Goal: Use online tool/utility

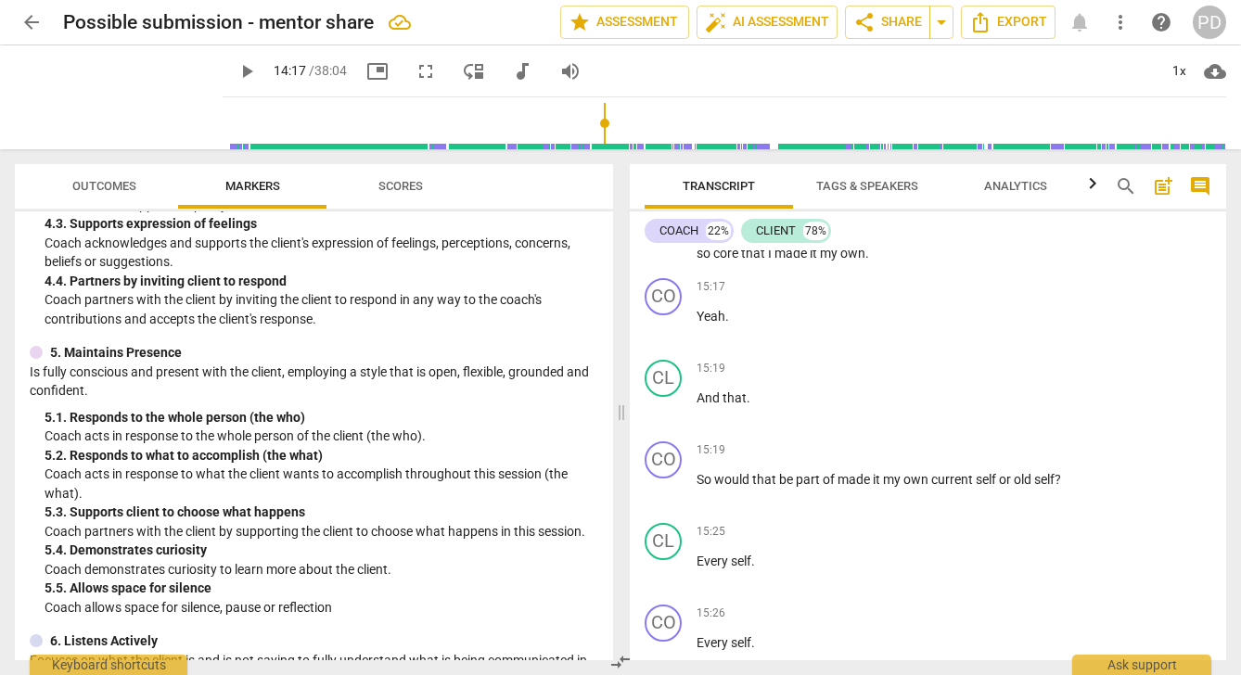
scroll to position [3792, 0]
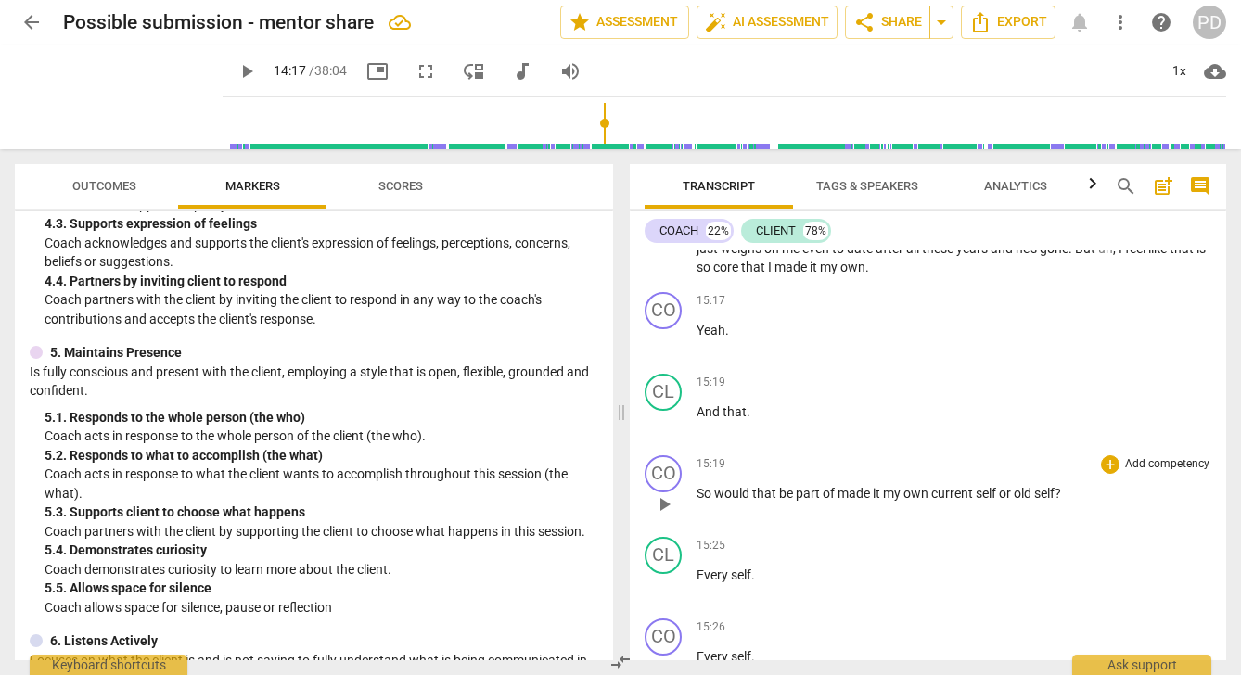
click at [838, 490] on span "made" at bounding box center [855, 493] width 35 height 15
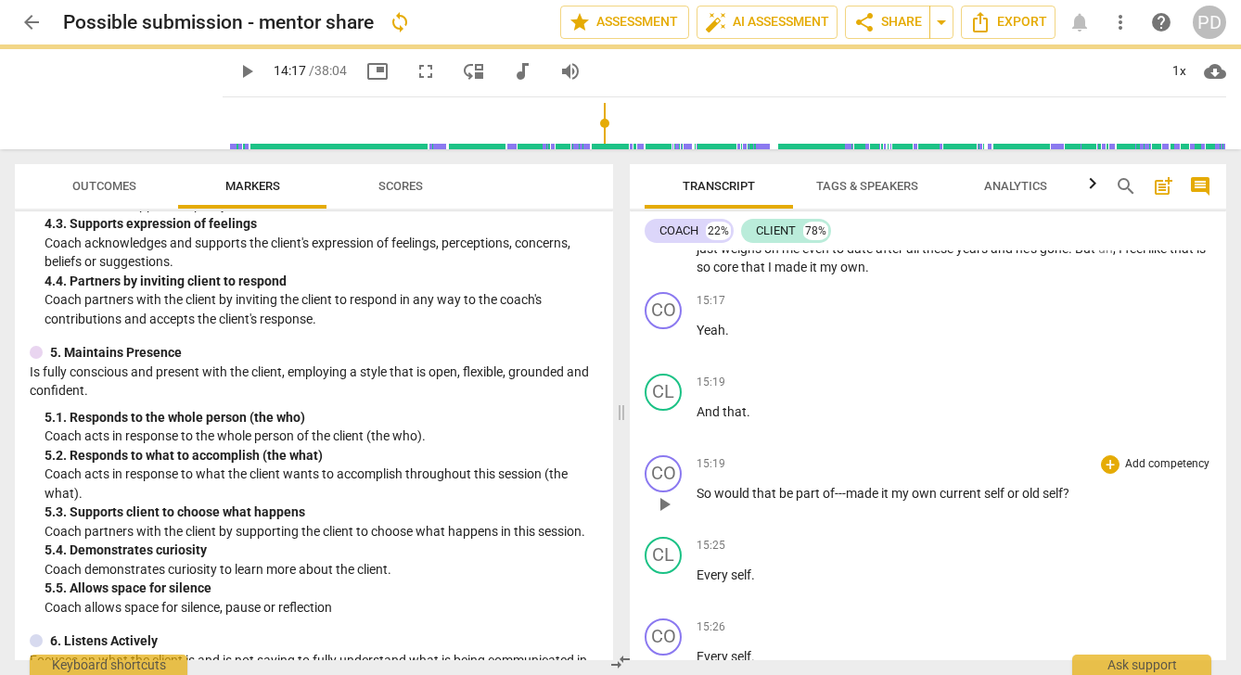
click at [953, 492] on span "current" at bounding box center [962, 493] width 45 height 15
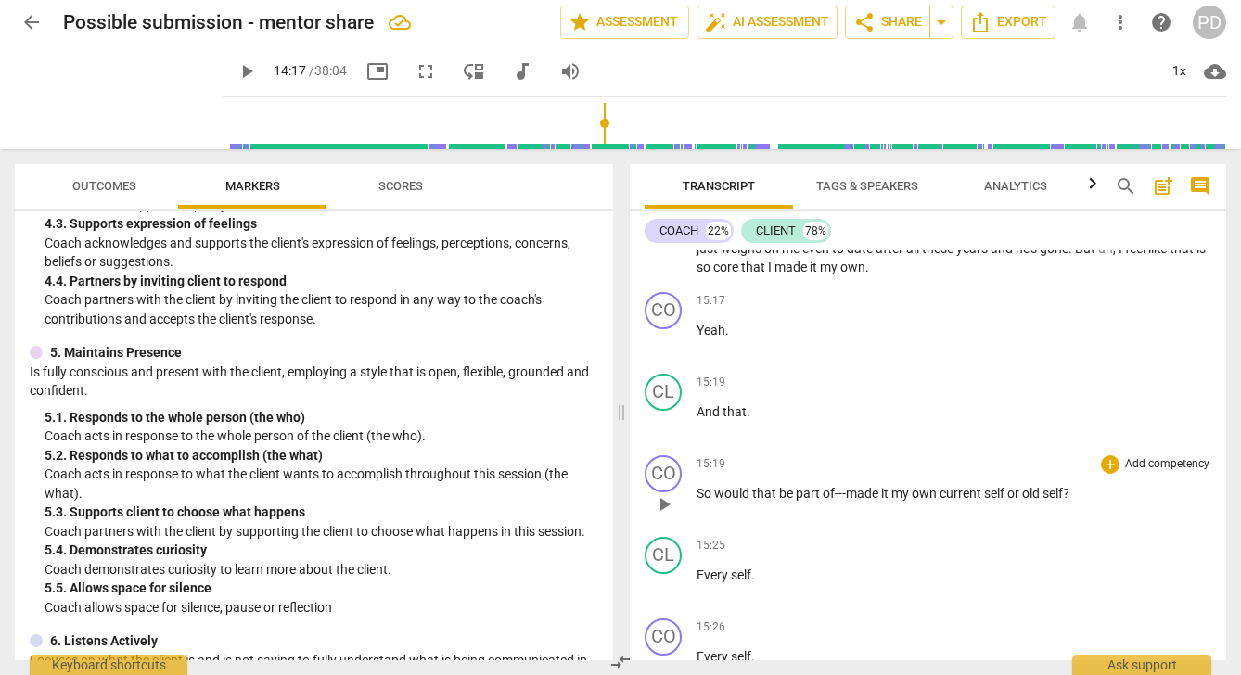
drag, startPoint x: 853, startPoint y: 493, endPoint x: 840, endPoint y: 492, distance: 13.0
click at [840, 492] on span "of ---" at bounding box center [834, 493] width 23 height 15
click at [932, 492] on span "own" at bounding box center [918, 493] width 28 height 15
click at [1015, 493] on span "or" at bounding box center [1007, 493] width 15 height 15
click at [1000, 493] on span "self ," at bounding box center [988, 493] width 23 height 15
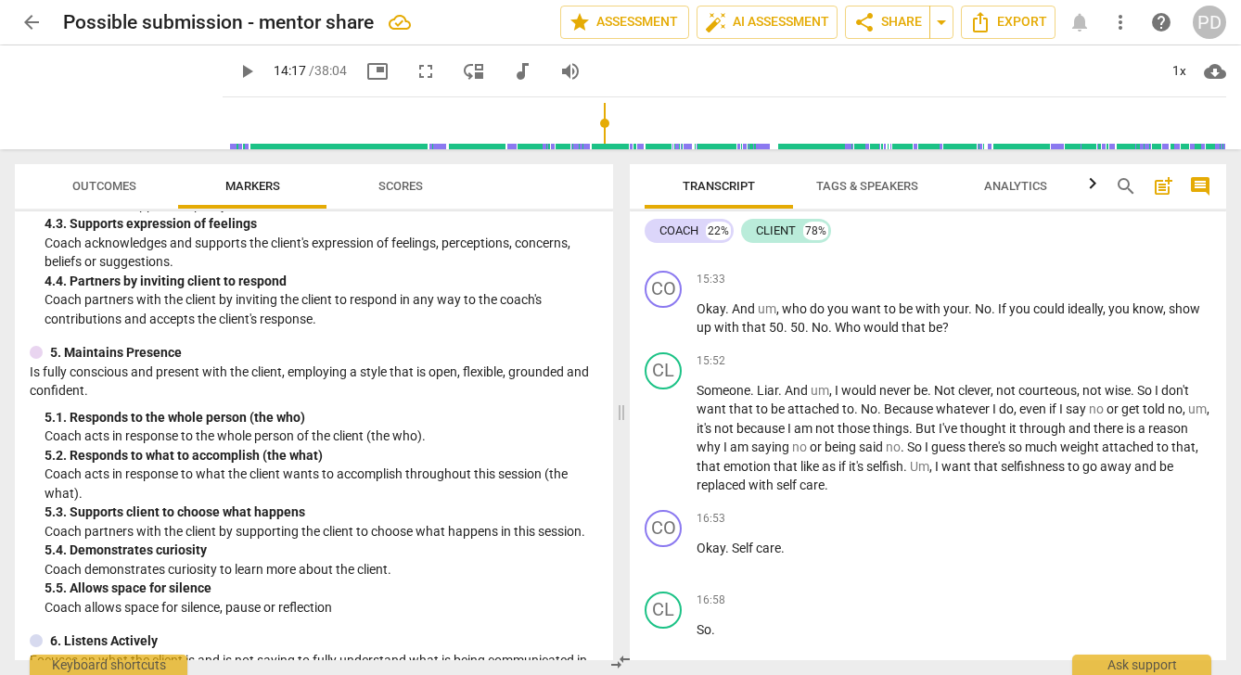
scroll to position [4317, 0]
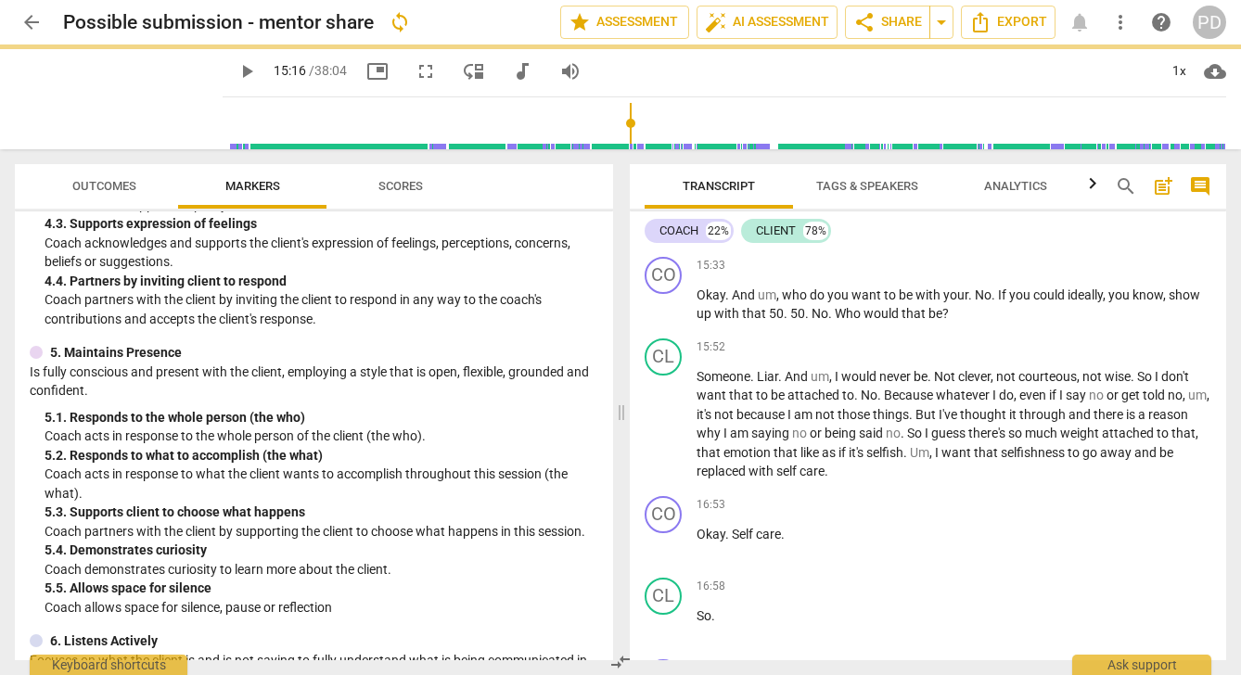
click at [616, 120] on input "range" at bounding box center [728, 123] width 996 height 59
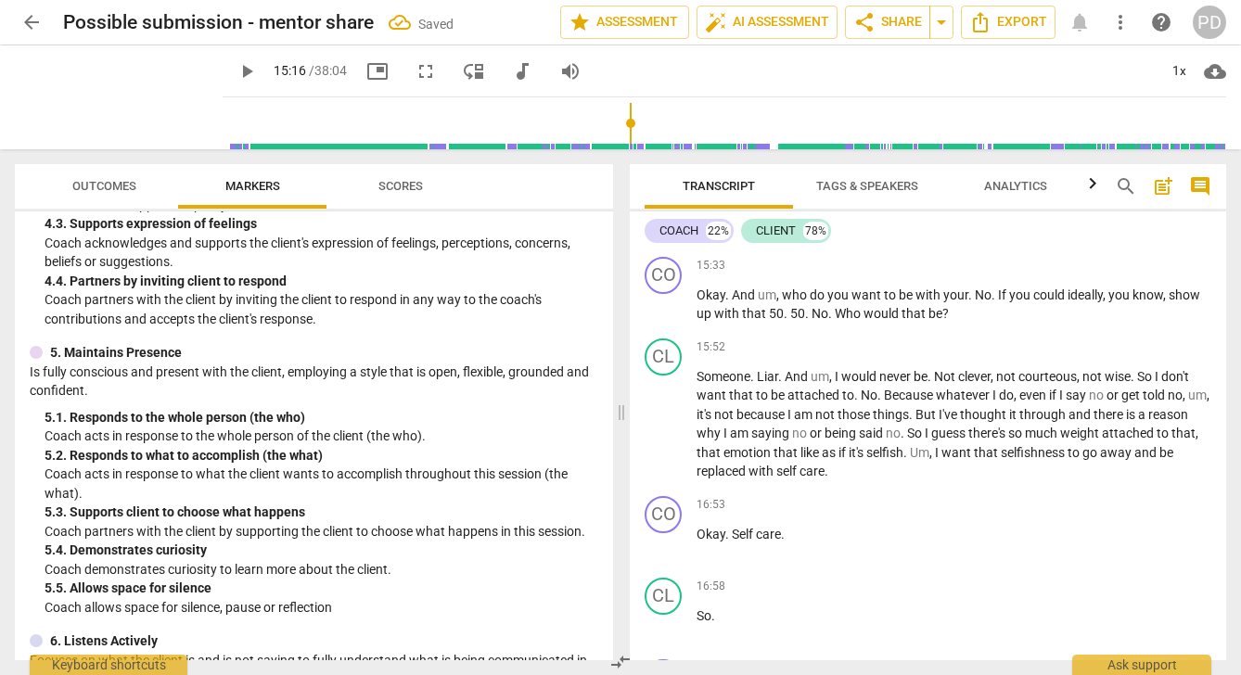
click at [619, 120] on input "range" at bounding box center [728, 123] width 996 height 59
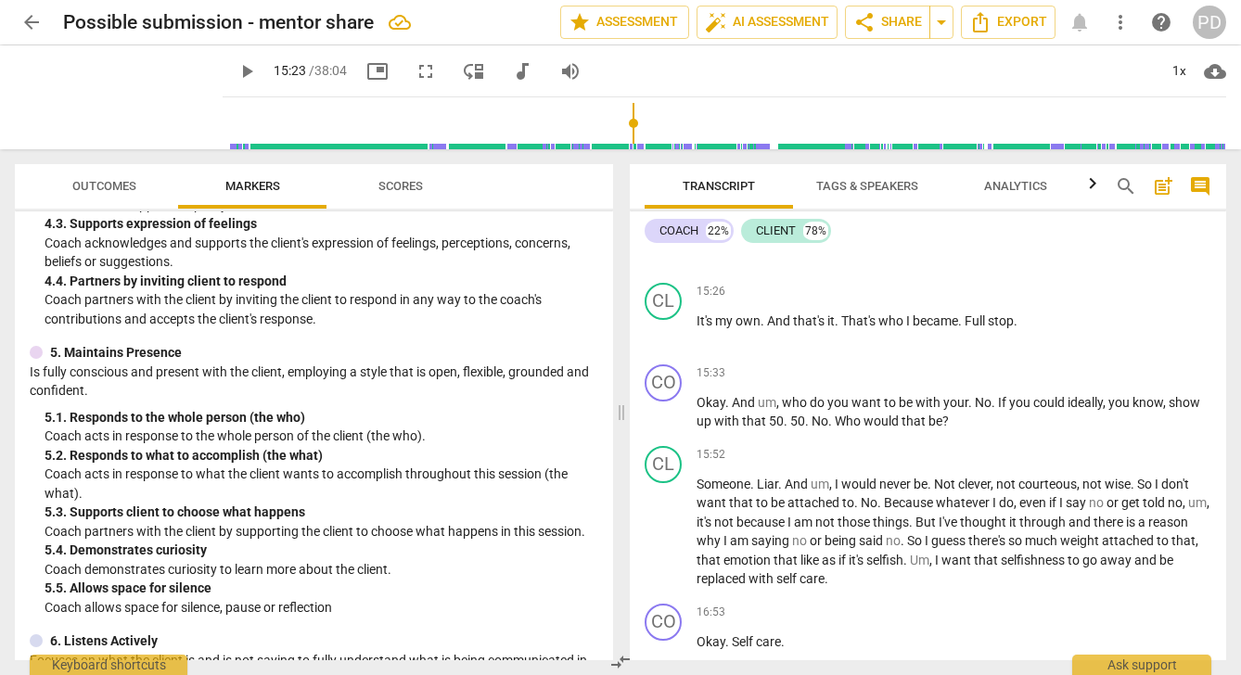
scroll to position [4235, 0]
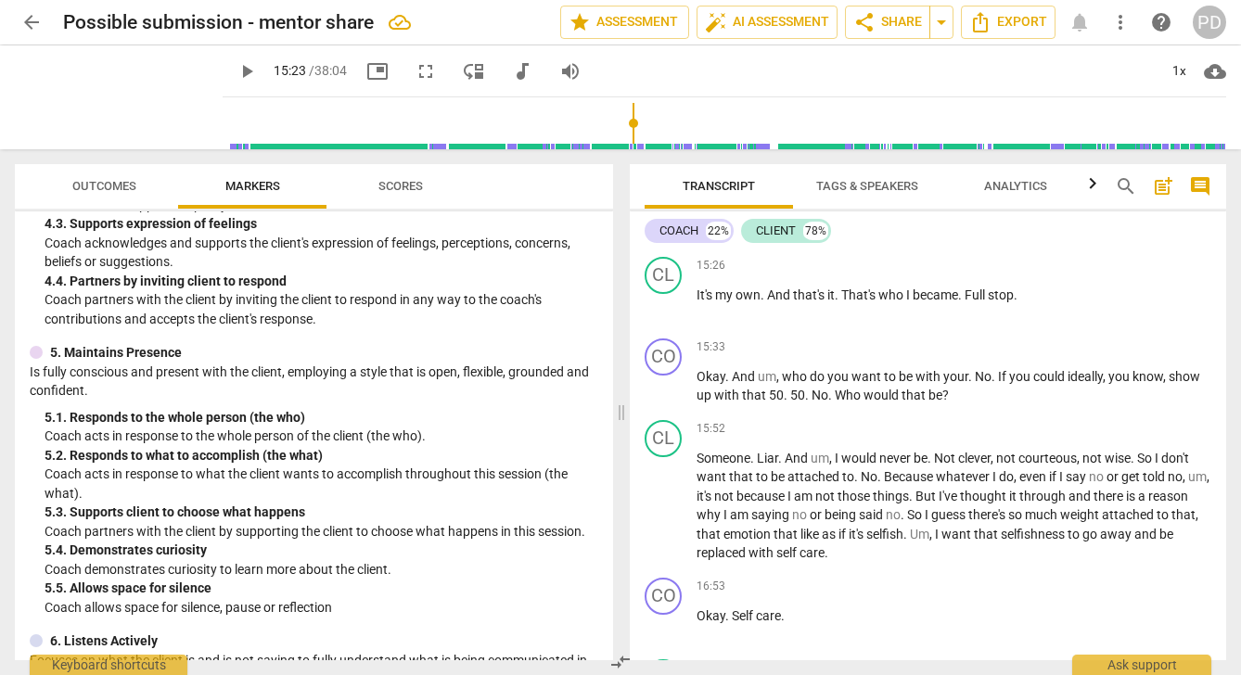
type input "945"
click at [628, 131] on input "range" at bounding box center [728, 123] width 996 height 59
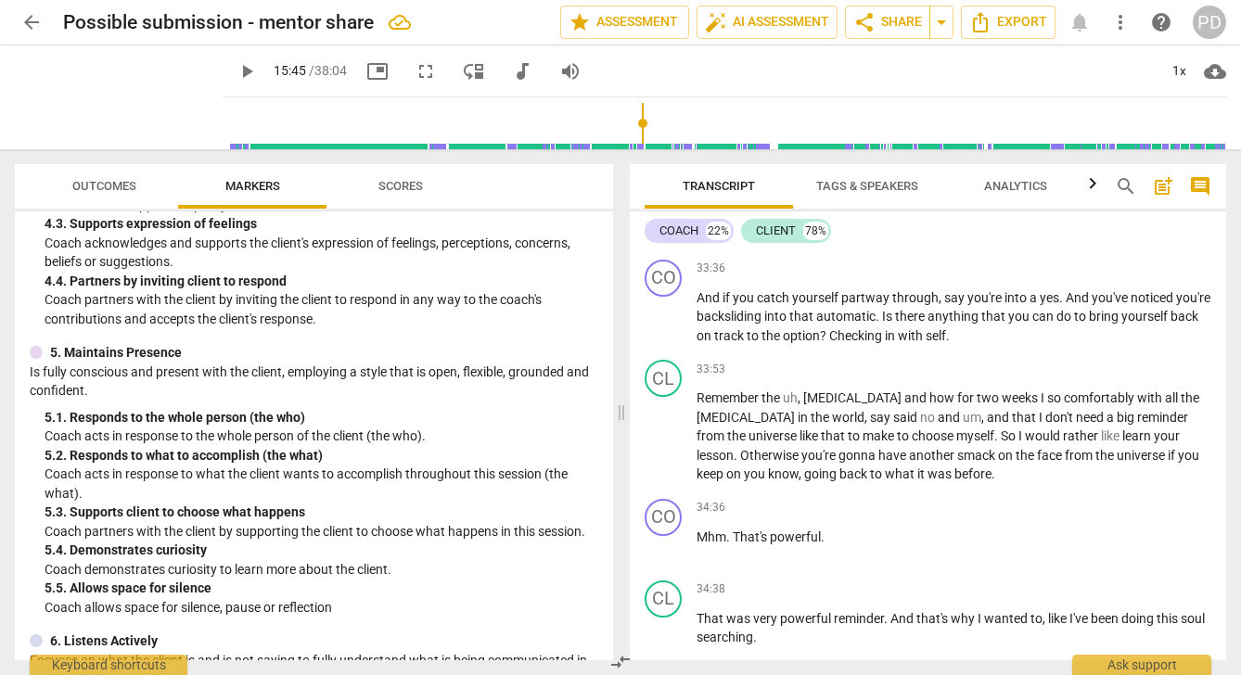
scroll to position [9749, 0]
